Goal: Browse casually: Explore the website without a specific task or goal

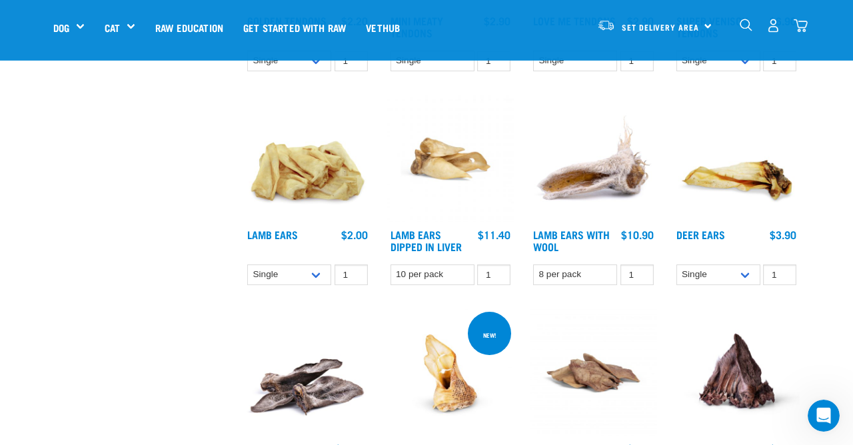
scroll to position [747, 0]
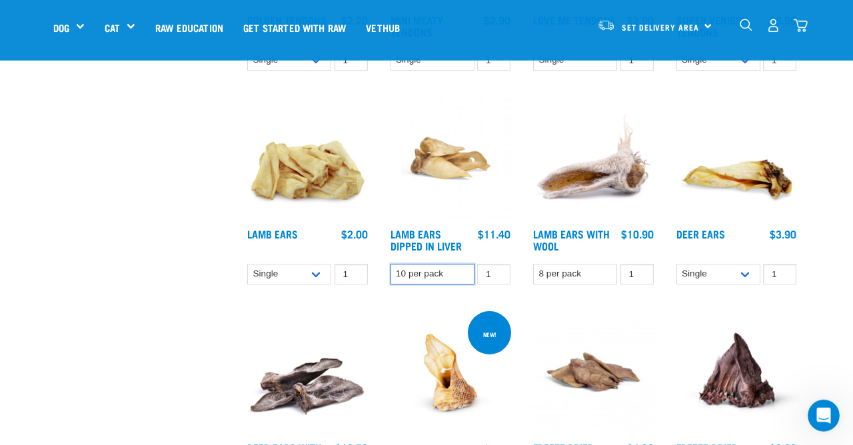
click at [391, 264] on select "10 per pack" at bounding box center [433, 274] width 84 height 21
click at [447, 275] on select "10 per pack" at bounding box center [433, 274] width 84 height 21
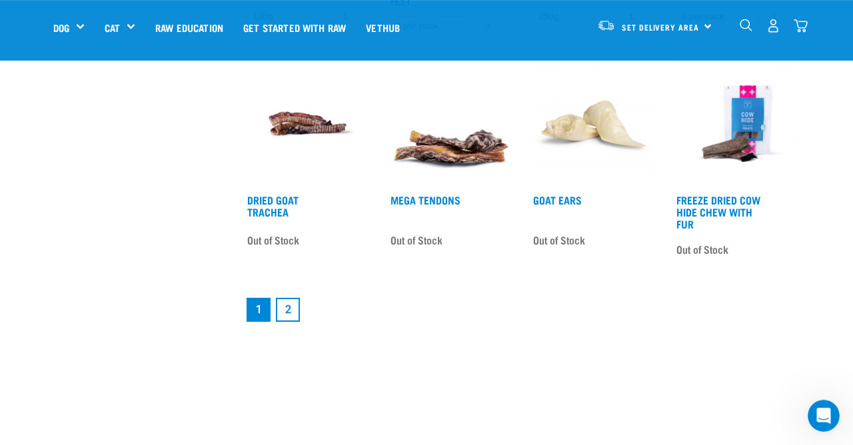
scroll to position [1656, 0]
click at [293, 301] on link "2" at bounding box center [288, 309] width 24 height 24
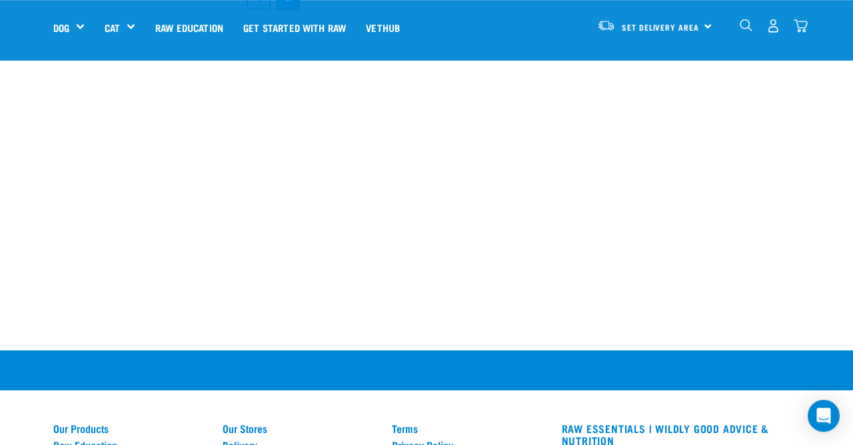
scroll to position [683, 0]
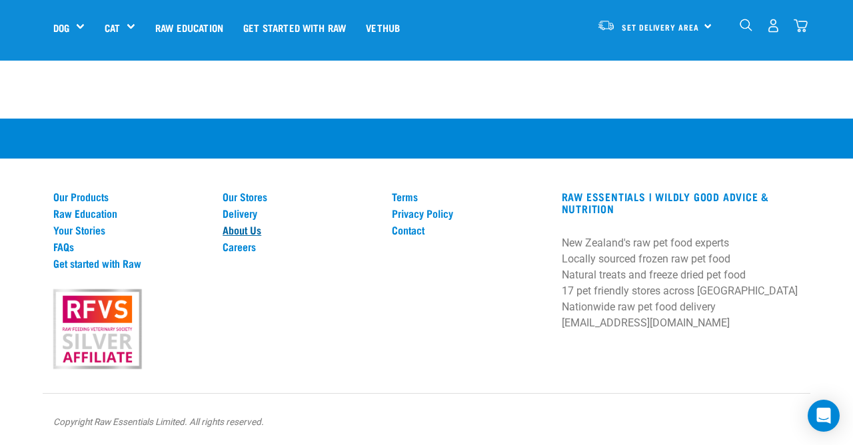
click at [246, 229] on link "About Us" at bounding box center [299, 230] width 153 height 12
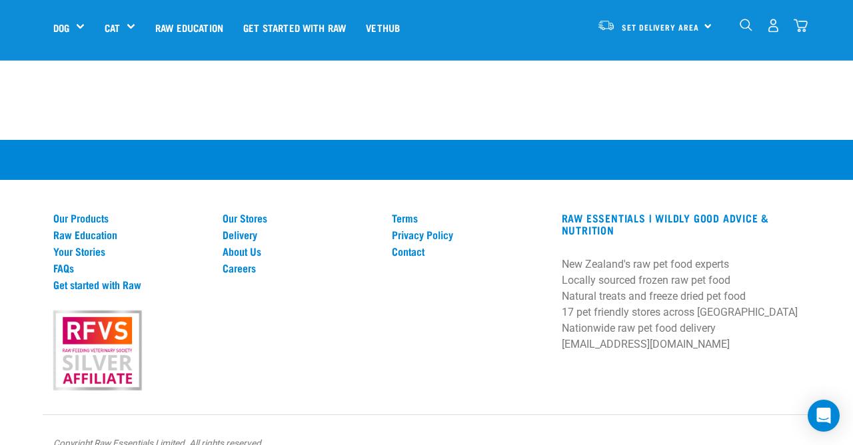
scroll to position [1980, 0]
